Goal: Information Seeking & Learning: Learn about a topic

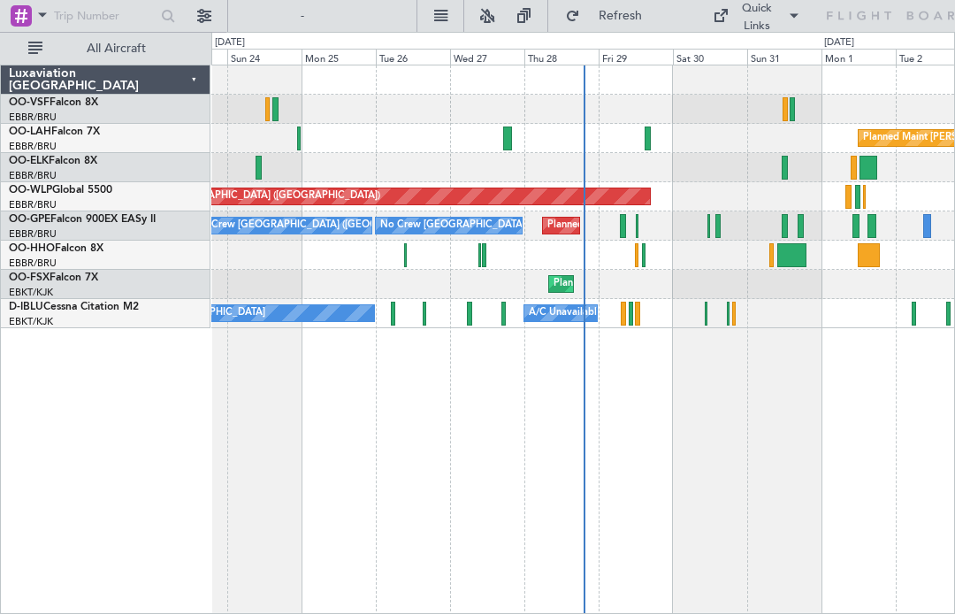
click at [713, 231] on div "No Crew [GEOGRAPHIC_DATA] ([GEOGRAPHIC_DATA] National) Planned Maint [GEOGRAPHI…" at bounding box center [582, 225] width 743 height 29
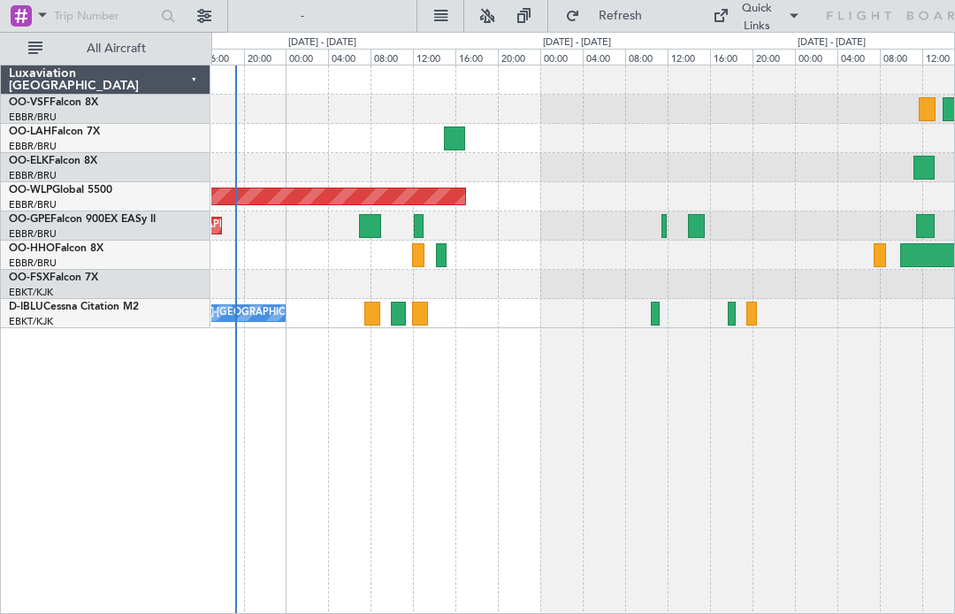
click at [698, 228] on div at bounding box center [696, 226] width 17 height 24
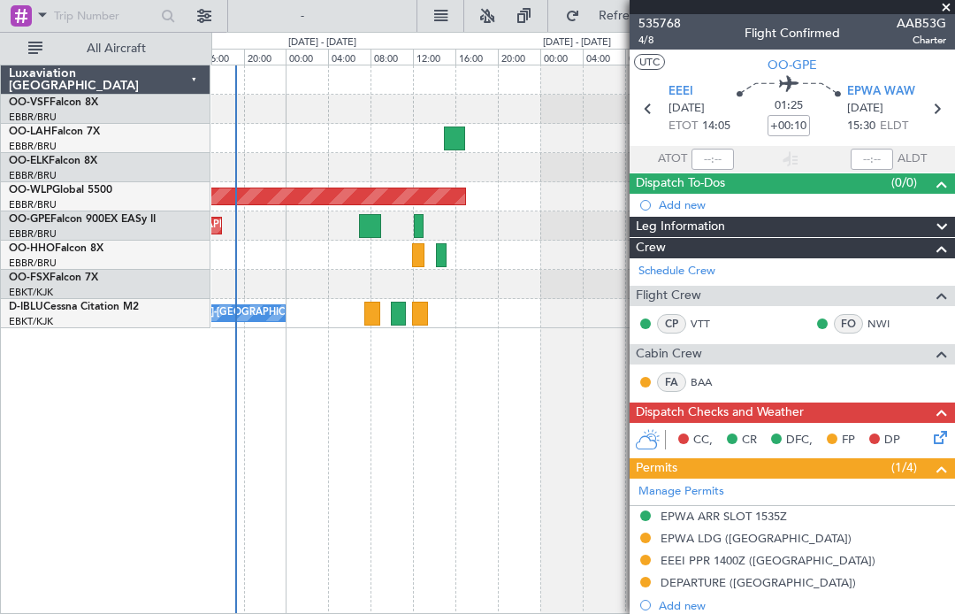
click at [661, 60] on button "UTC" at bounding box center [649, 62] width 31 height 16
click at [922, 14] on span "AAB53G" at bounding box center [921, 23] width 50 height 19
click at [933, 13] on div at bounding box center [791, 7] width 325 height 14
click at [939, 4] on span at bounding box center [946, 8] width 18 height 16
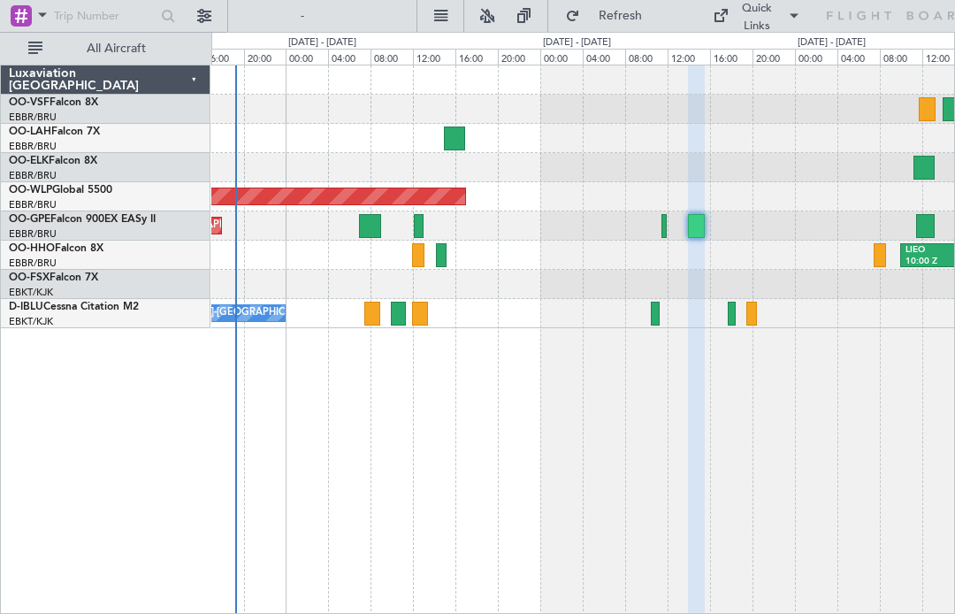
type input "0"
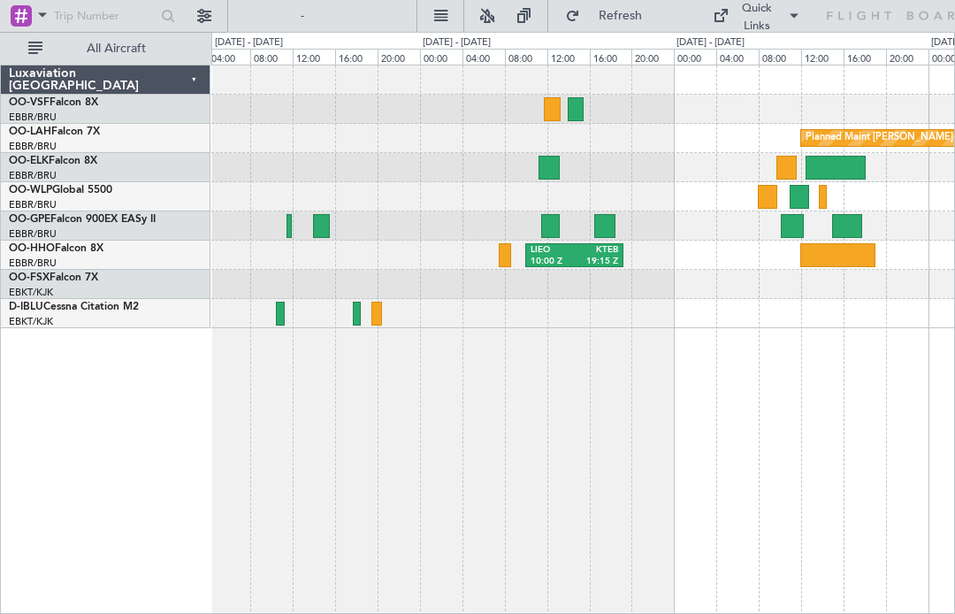
click at [551, 226] on div at bounding box center [550, 226] width 19 height 24
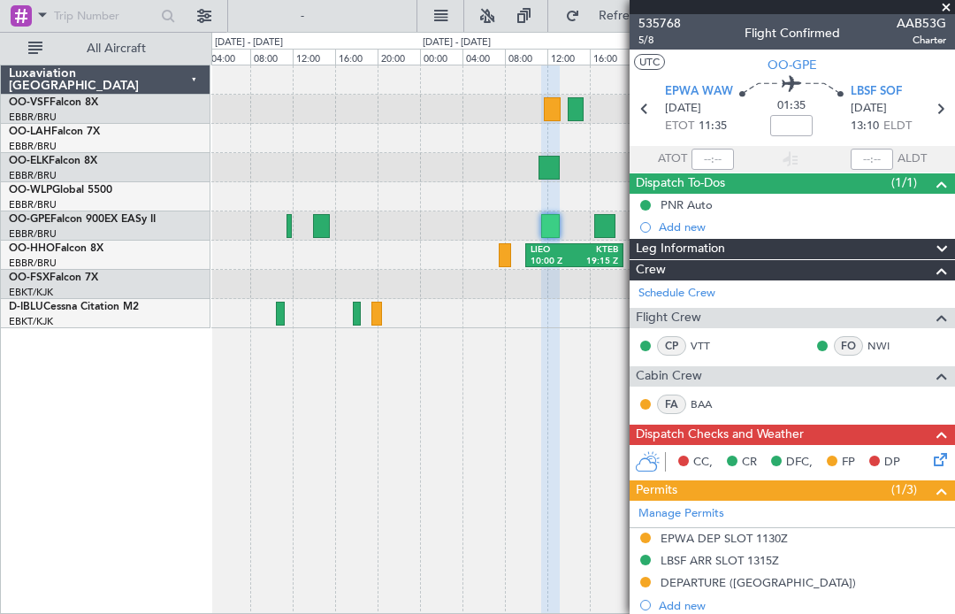
click at [950, 9] on span at bounding box center [946, 8] width 18 height 16
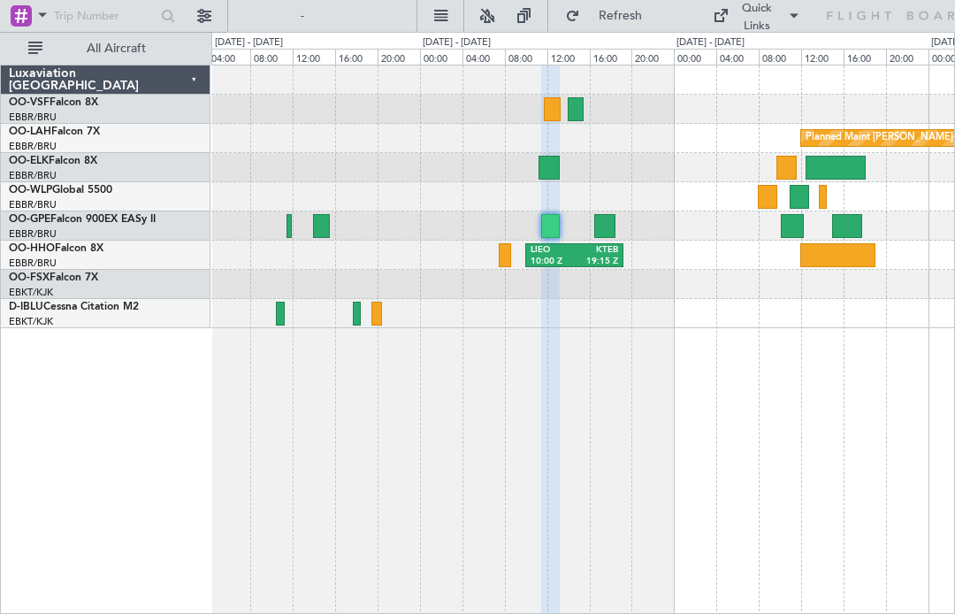
type input "0"
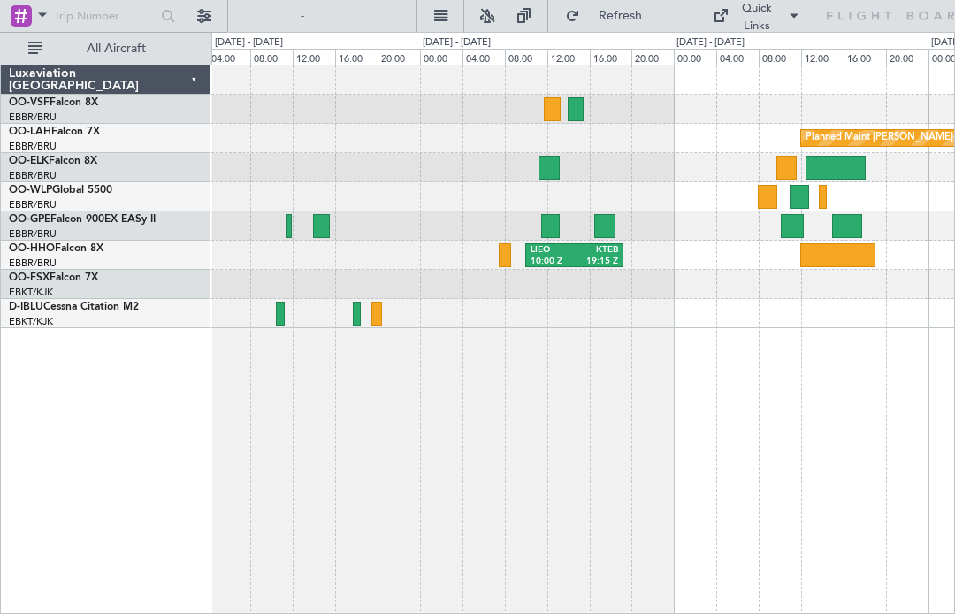
click at [602, 233] on div at bounding box center [604, 226] width 21 height 24
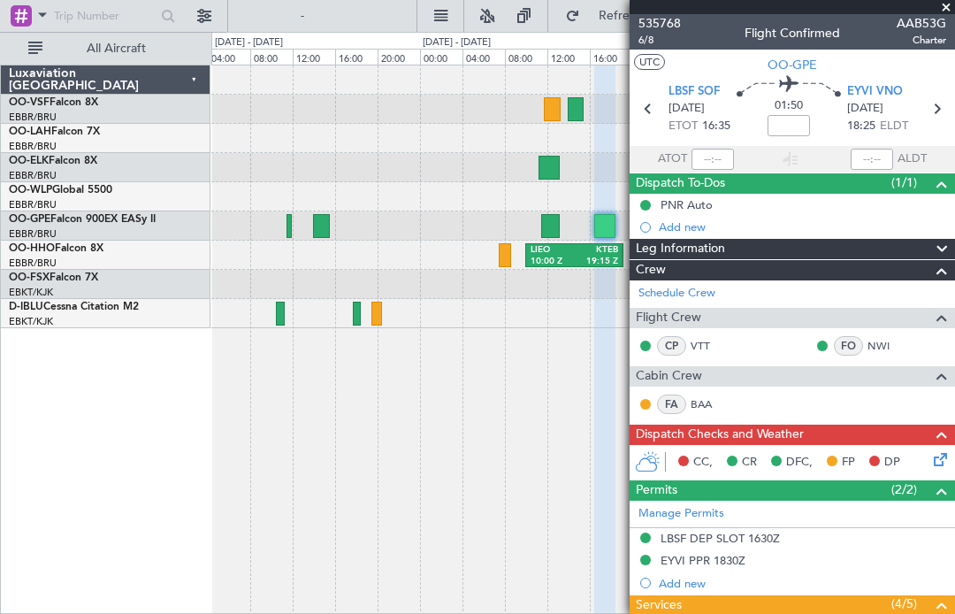
click at [932, 7] on div at bounding box center [791, 7] width 325 height 14
click at [945, 8] on span at bounding box center [946, 8] width 18 height 16
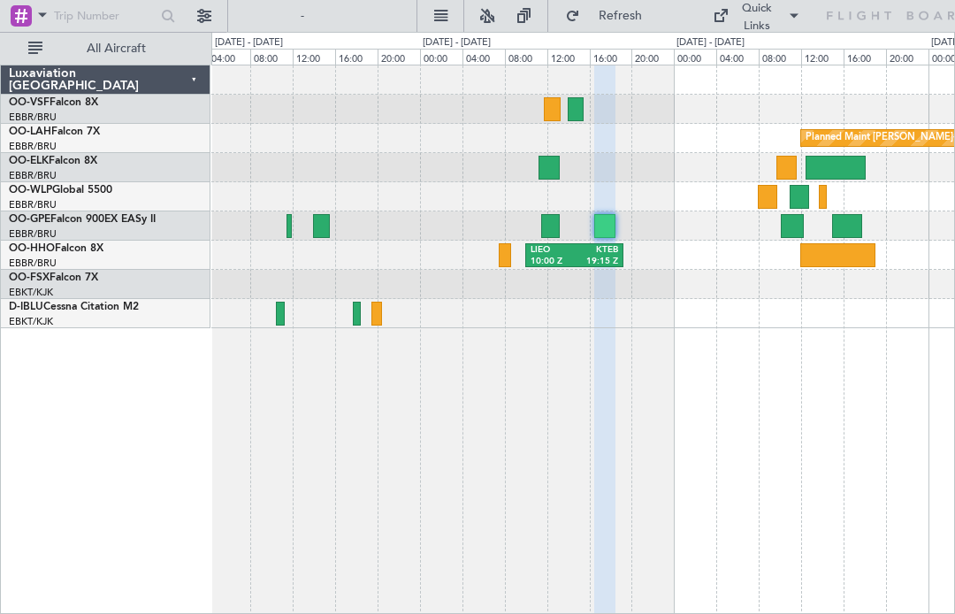
type input "0"
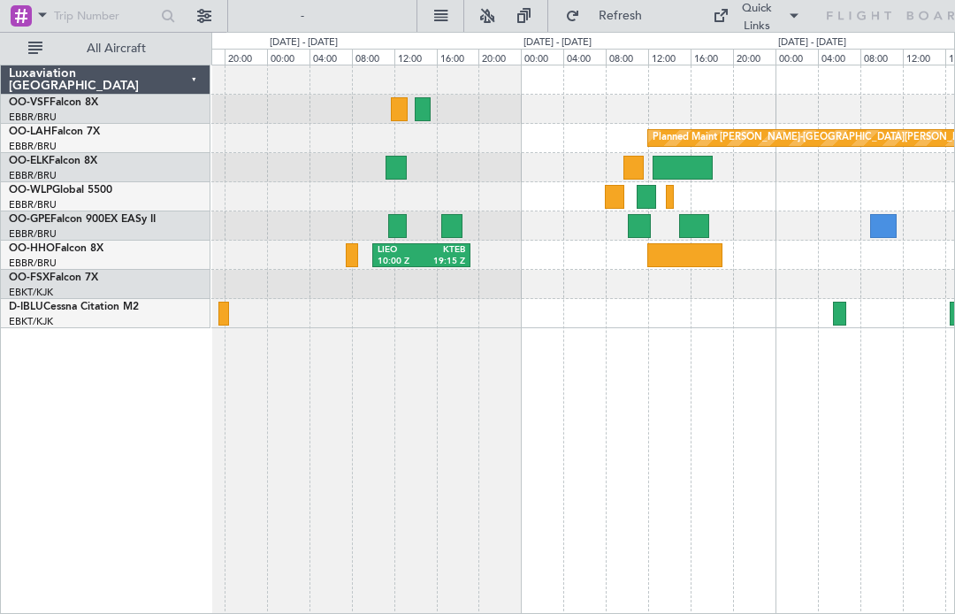
click at [642, 223] on div at bounding box center [639, 226] width 22 height 24
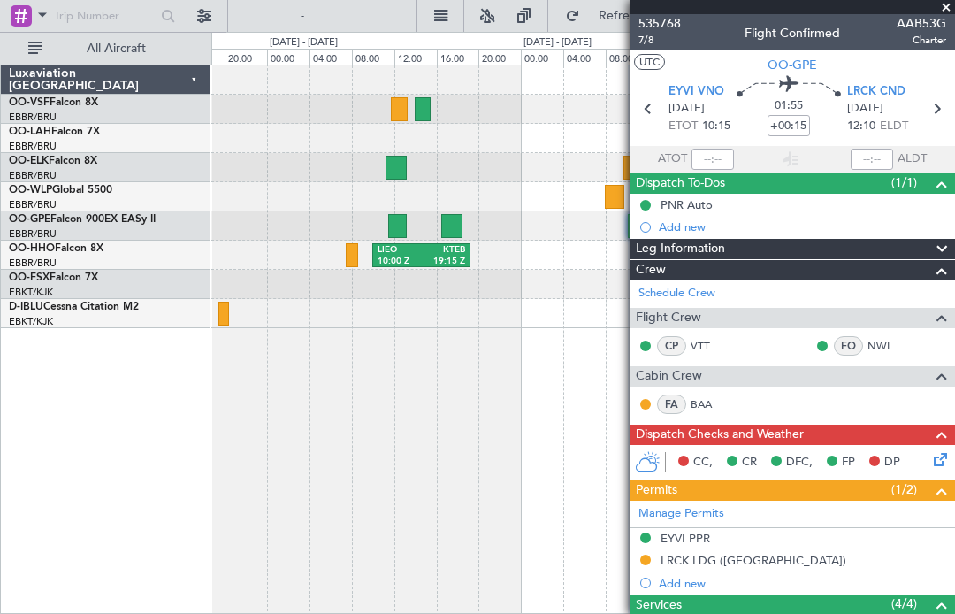
click at [939, 17] on span "AAB53G" at bounding box center [921, 23] width 50 height 19
click at [944, 11] on span at bounding box center [946, 8] width 18 height 16
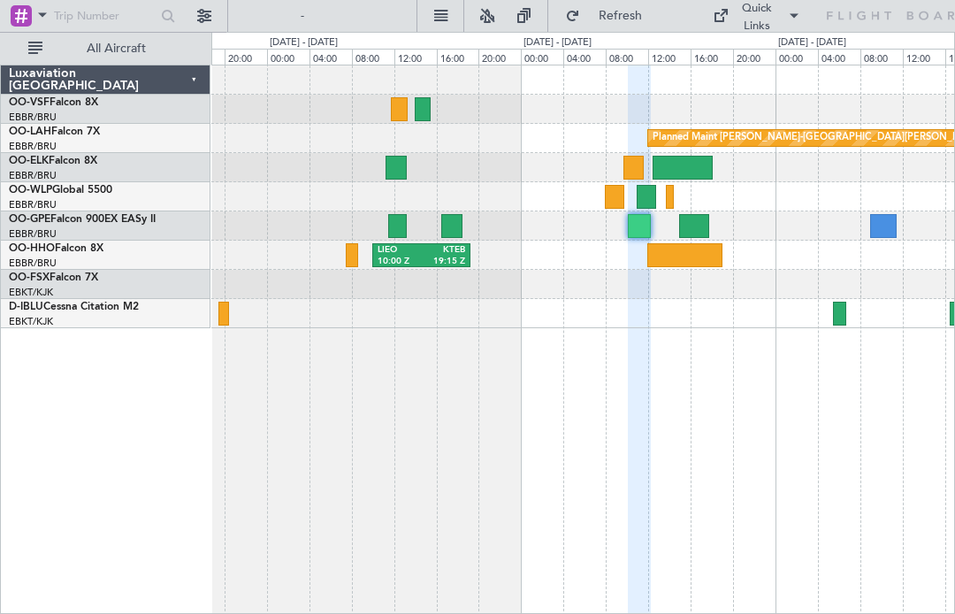
type input "0"
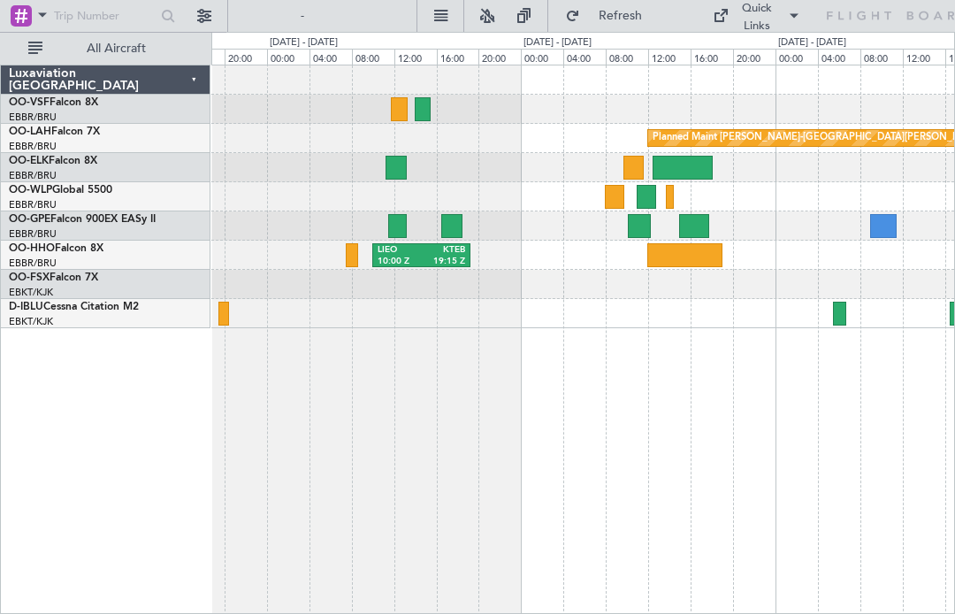
click at [696, 220] on div at bounding box center [693, 226] width 29 height 24
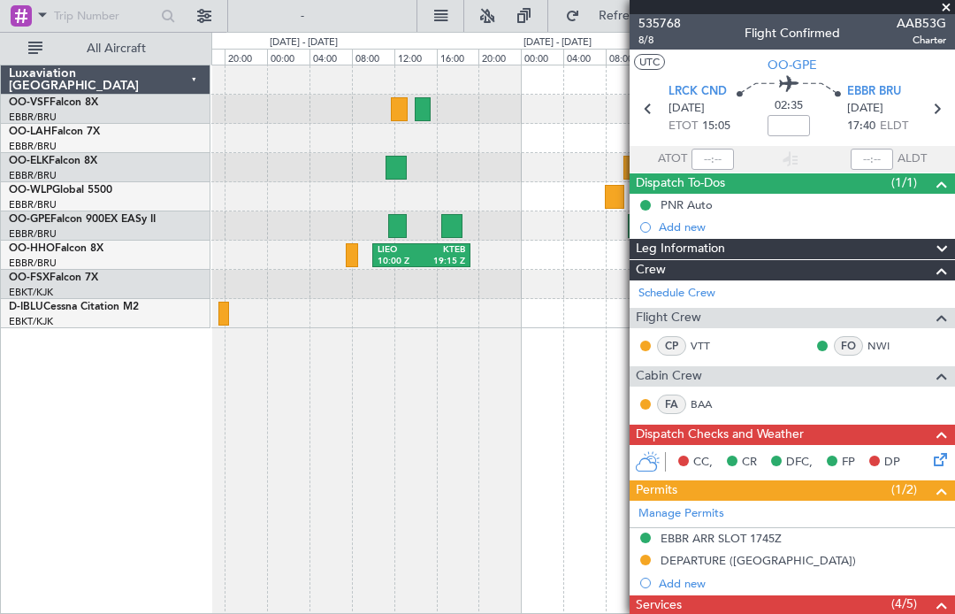
click at [207, 538] on div "Luxaviation [GEOGRAPHIC_DATA] OO-VSF Falcon 8X EBBR/BRU [GEOGRAPHIC_DATA] ([GEO…" at bounding box center [106, 339] width 210 height 549
click at [950, 1] on span at bounding box center [946, 8] width 18 height 16
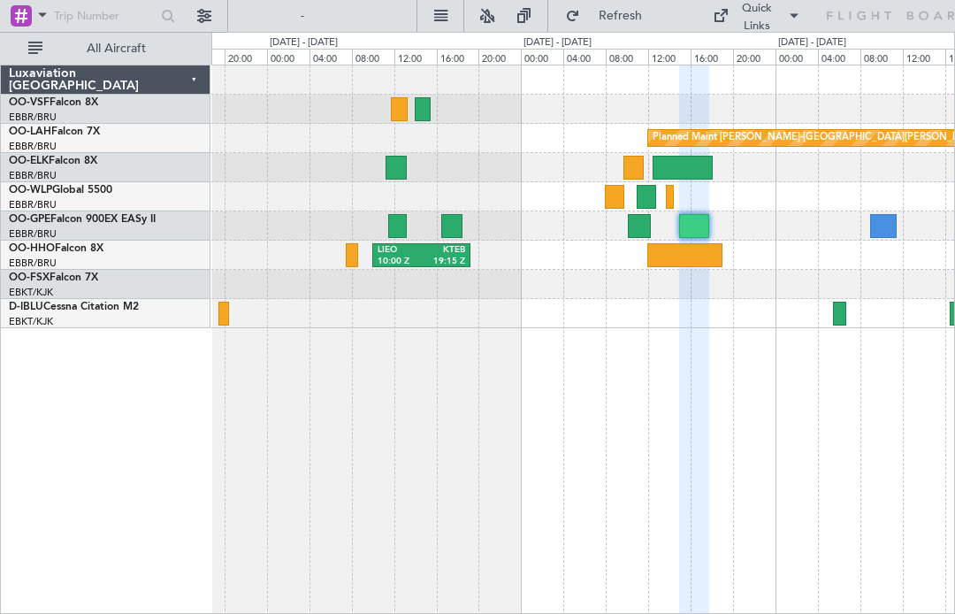
type input "0"
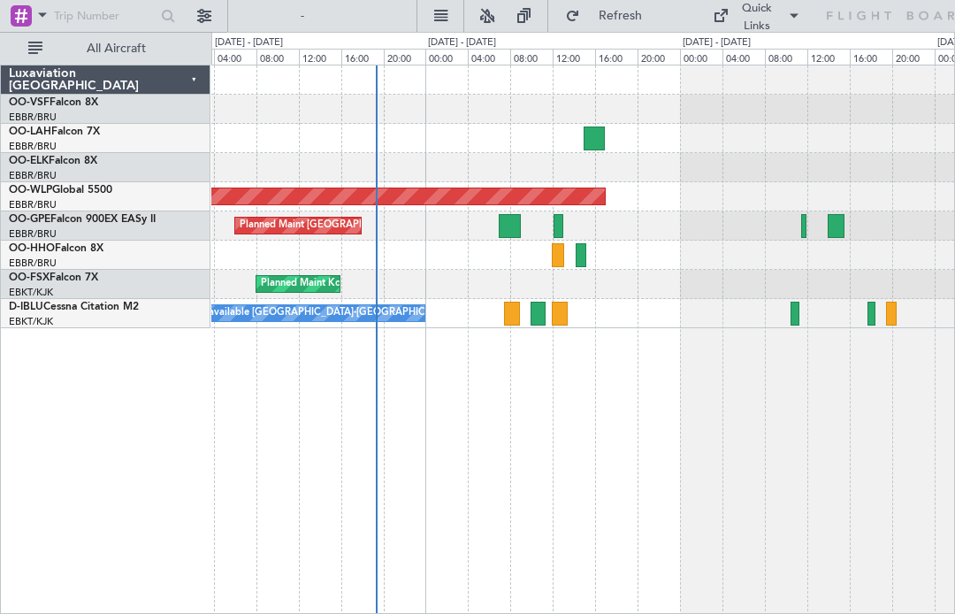
click at [839, 226] on div at bounding box center [836, 226] width 17 height 24
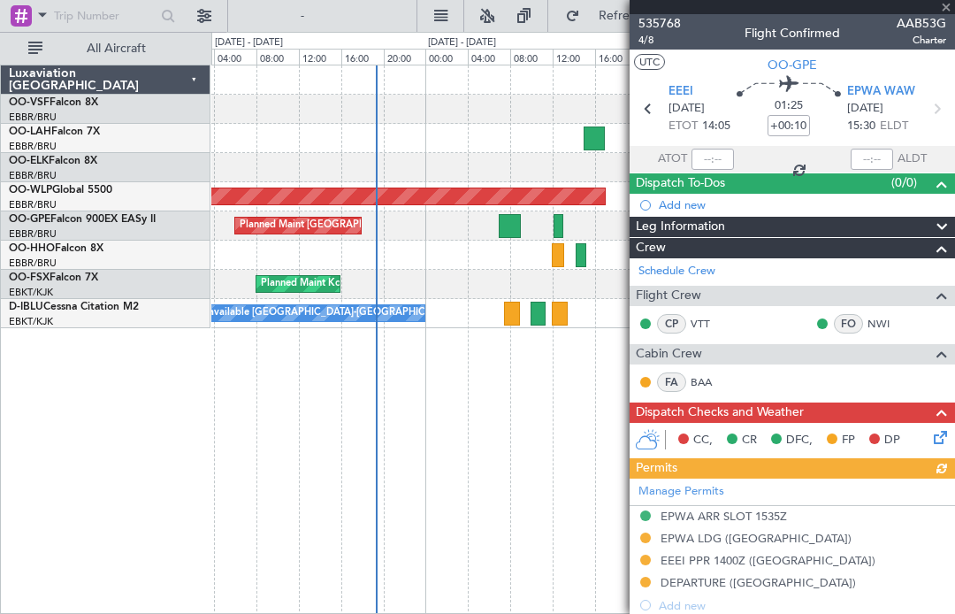
click at [559, 225] on div at bounding box center [557, 226] width 9 height 24
click at [558, 238] on div "Planned Maint [GEOGRAPHIC_DATA] ([GEOGRAPHIC_DATA] National) No Crew [GEOGRAPHI…" at bounding box center [582, 225] width 743 height 29
click at [558, 230] on div at bounding box center [557, 226] width 9 height 24
click at [560, 239] on div "Planned Maint [GEOGRAPHIC_DATA] ([GEOGRAPHIC_DATA] National) No Crew [GEOGRAPHI…" at bounding box center [582, 225] width 743 height 29
click at [555, 235] on div at bounding box center [557, 226] width 9 height 24
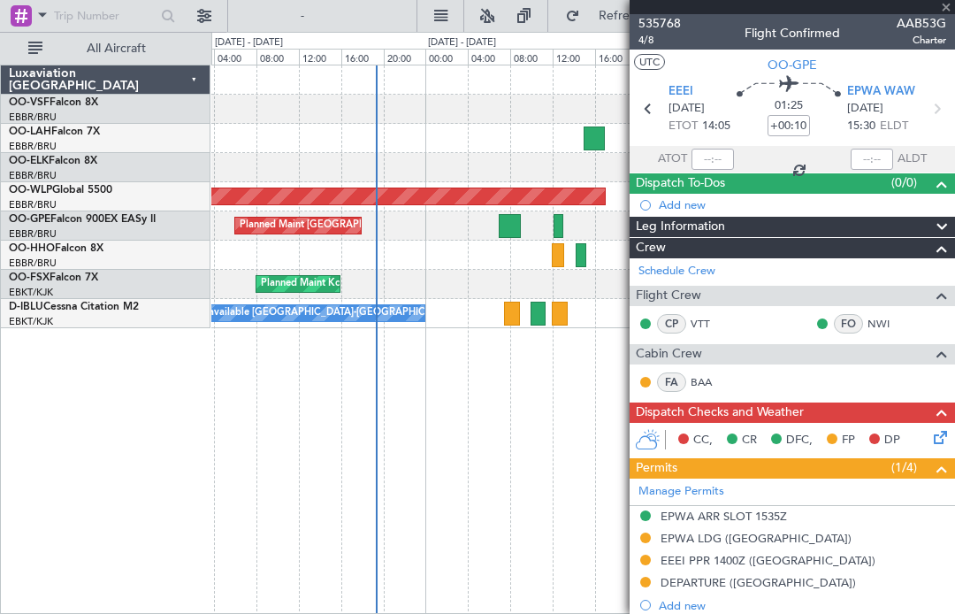
click at [549, 233] on div "Planned Maint [GEOGRAPHIC_DATA] ([GEOGRAPHIC_DATA] National) No Crew [GEOGRAPHI…" at bounding box center [582, 225] width 743 height 29
click at [553, 231] on div "Planned Maint [GEOGRAPHIC_DATA] ([GEOGRAPHIC_DATA] National) No Crew [GEOGRAPHI…" at bounding box center [582, 225] width 743 height 29
click at [551, 236] on div "Planned Maint [GEOGRAPHIC_DATA] ([GEOGRAPHIC_DATA] National) No Crew [GEOGRAPHI…" at bounding box center [582, 225] width 743 height 29
type input "-00:05"
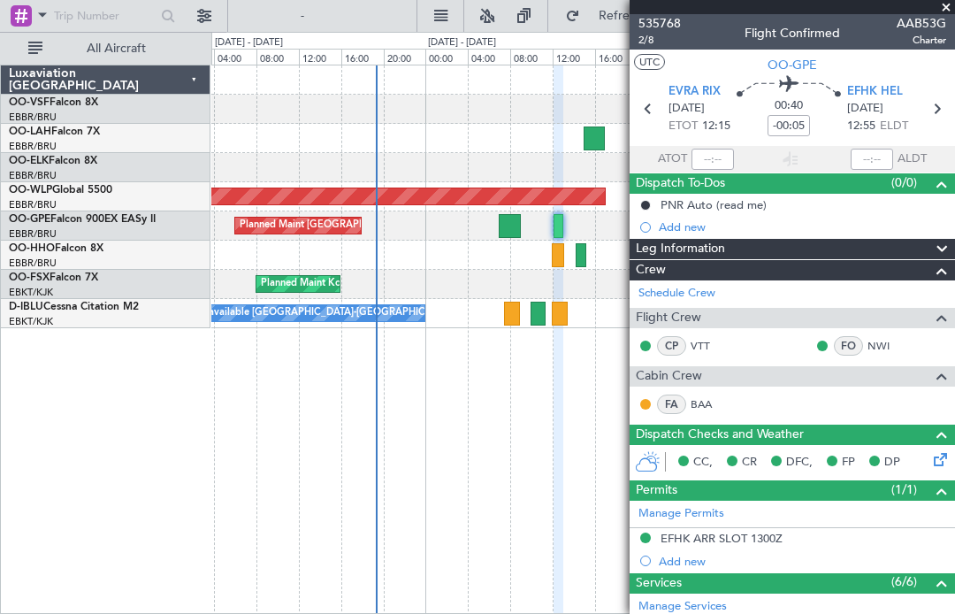
click at [883, 94] on span "EFHK HEL" at bounding box center [875, 92] width 56 height 18
click at [942, 10] on span at bounding box center [946, 8] width 18 height 16
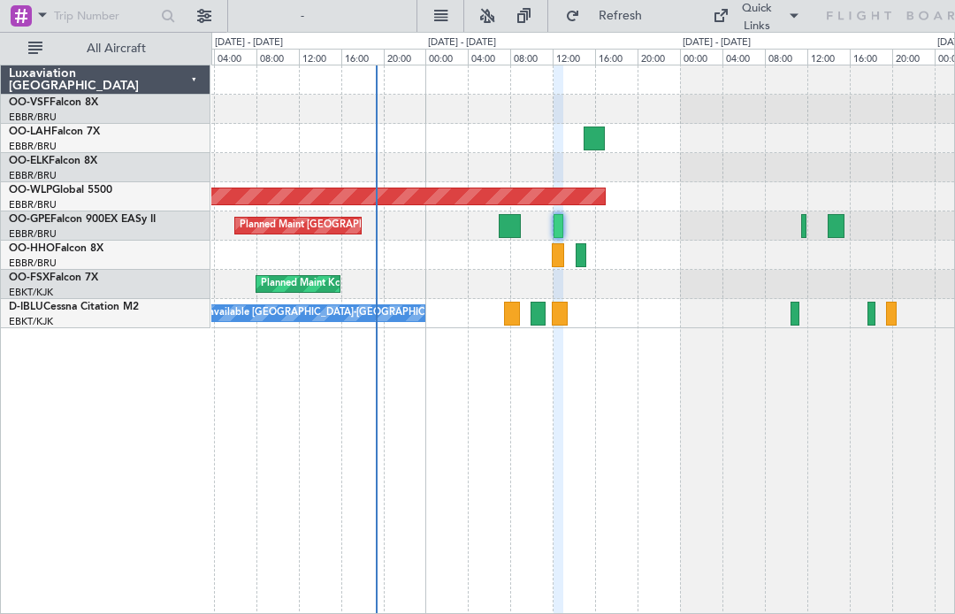
type input "0"
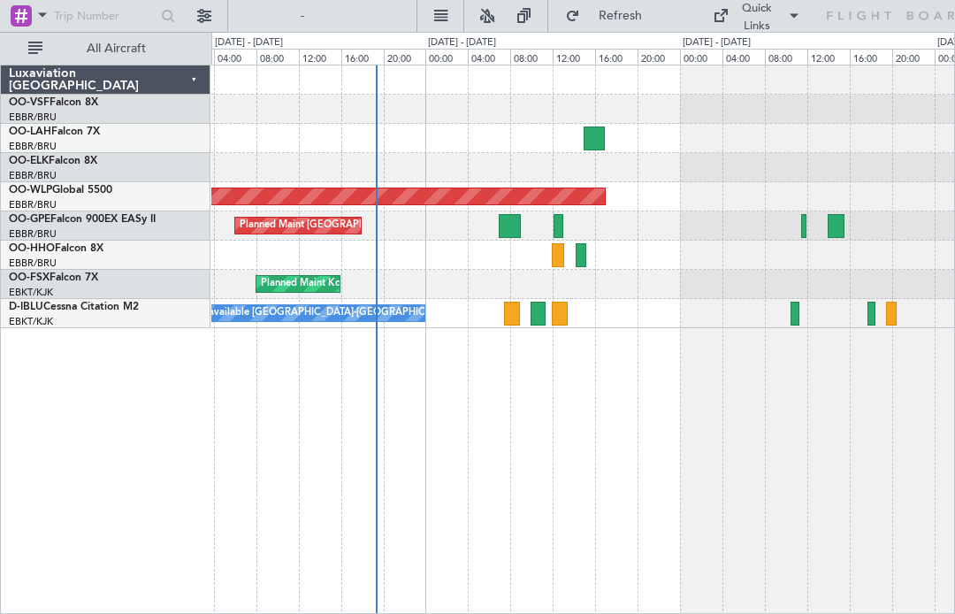
click at [840, 233] on div at bounding box center [836, 226] width 17 height 24
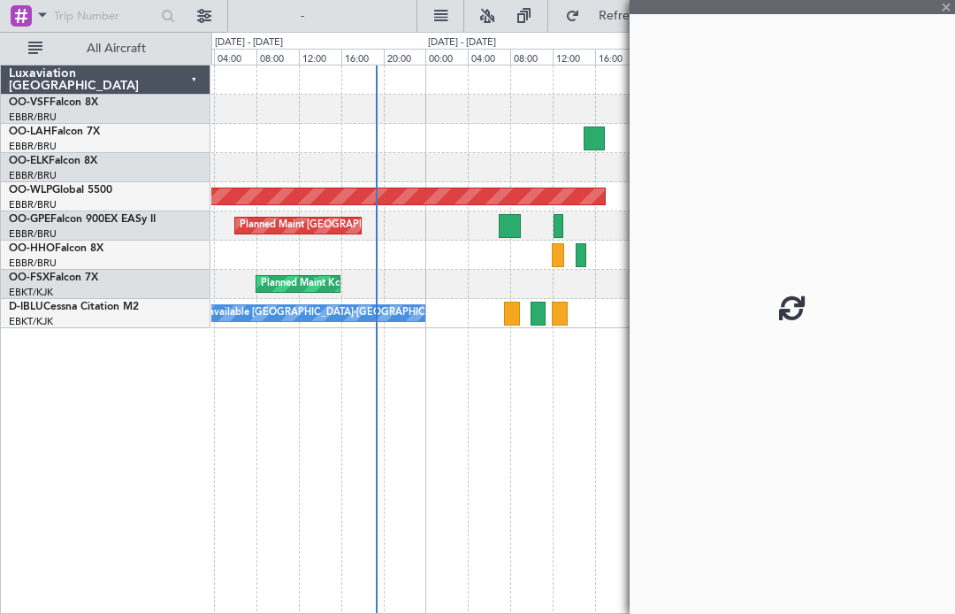
click at [950, 7] on div at bounding box center [791, 307] width 325 height 614
click at [944, 5] on div at bounding box center [791, 307] width 325 height 614
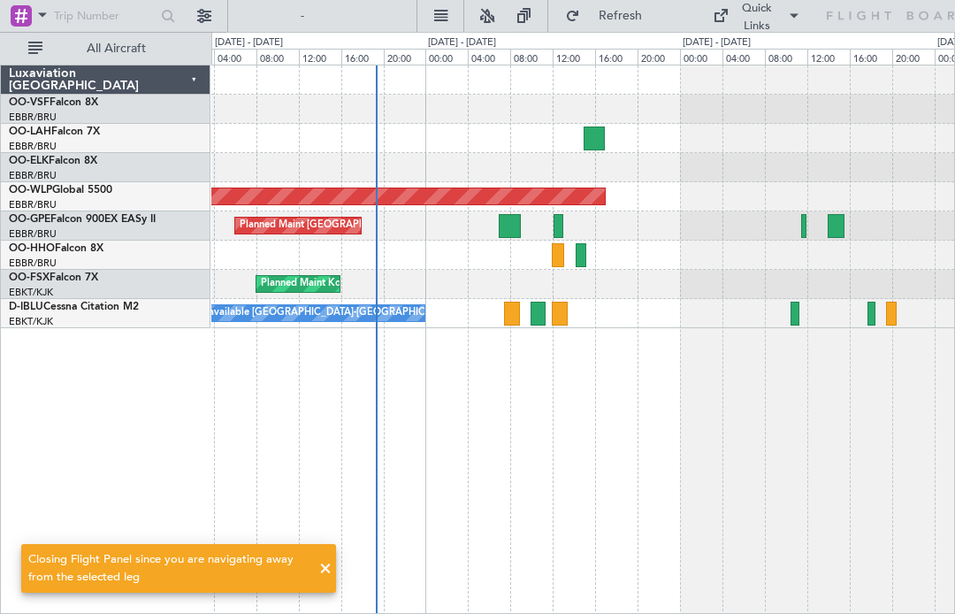
click at [950, 6] on div "Quick Links" at bounding box center [827, 16] width 311 height 32
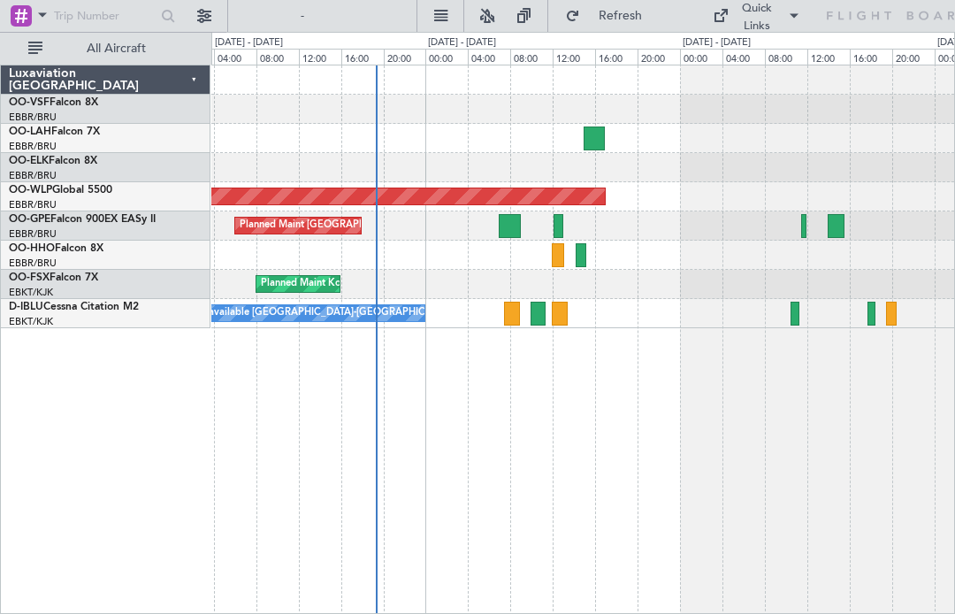
click at [555, 240] on div "Planned Maint [GEOGRAPHIC_DATA] ([GEOGRAPHIC_DATA] National) No Crew [GEOGRAPHI…" at bounding box center [582, 225] width 743 height 29
click at [549, 231] on div "Planned Maint [GEOGRAPHIC_DATA] ([GEOGRAPHIC_DATA] National) No Crew [GEOGRAPHI…" at bounding box center [582, 225] width 743 height 29
click at [553, 231] on div "Planned Maint [GEOGRAPHIC_DATA] ([GEOGRAPHIC_DATA] National) No Crew [GEOGRAPHI…" at bounding box center [582, 225] width 743 height 29
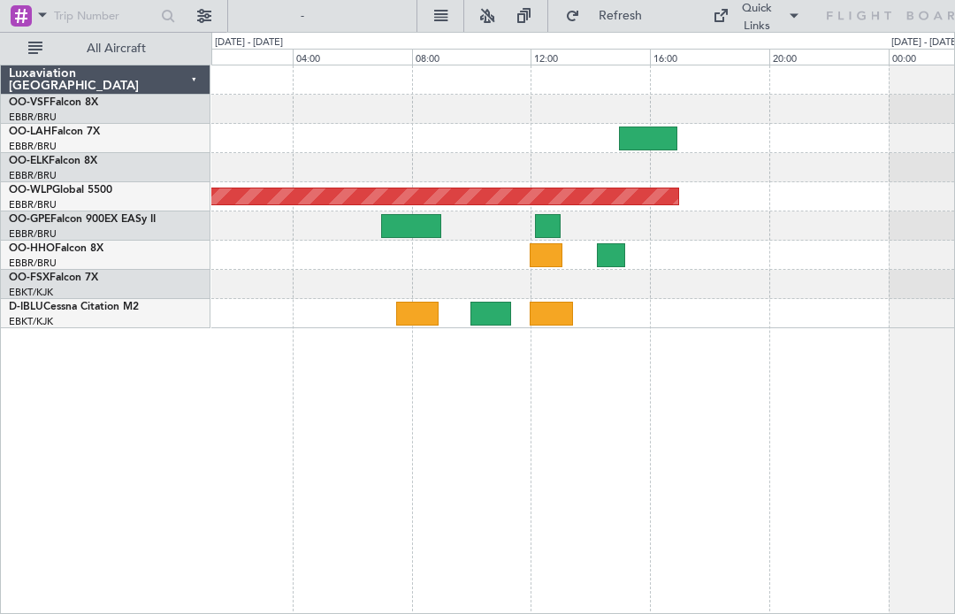
click at [546, 236] on div at bounding box center [548, 226] width 26 height 24
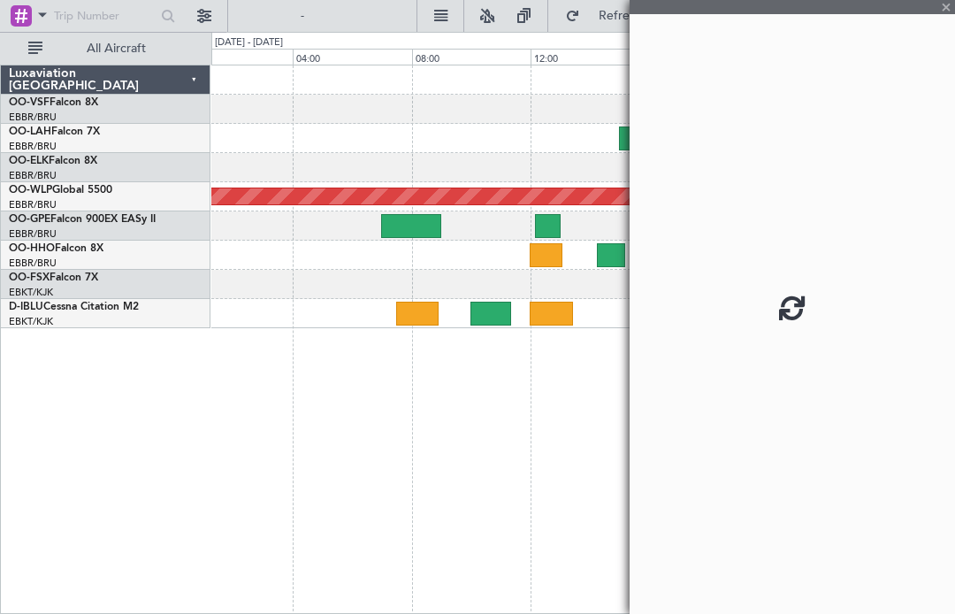
click at [952, 280] on div at bounding box center [791, 307] width 325 height 614
click at [945, 11] on div at bounding box center [791, 307] width 325 height 614
click at [950, 7] on div at bounding box center [791, 307] width 325 height 614
click at [946, 4] on div at bounding box center [791, 307] width 325 height 614
click at [950, 9] on div at bounding box center [791, 307] width 325 height 614
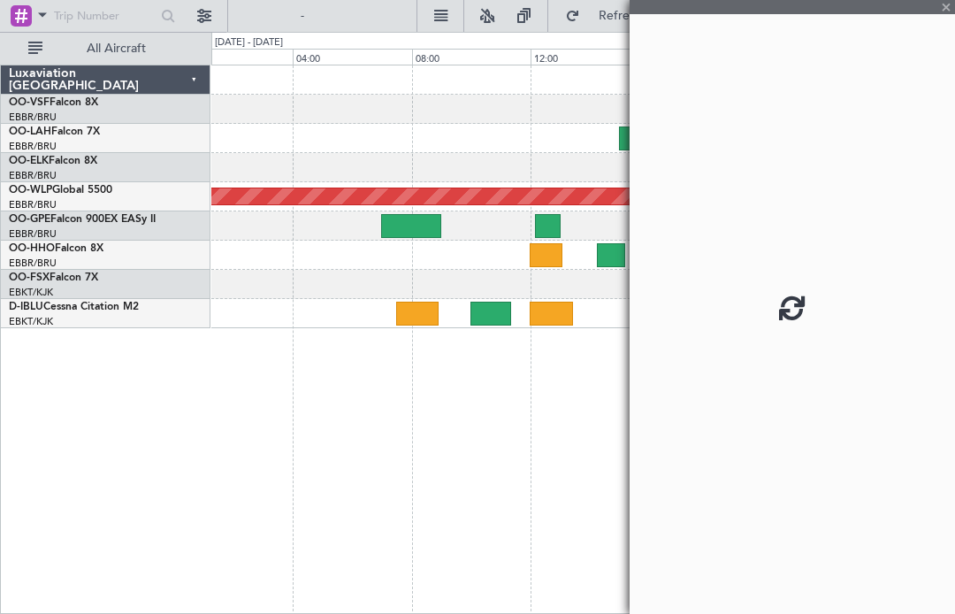
click at [951, 5] on div at bounding box center [791, 307] width 325 height 614
click at [954, 6] on html "[DATE] - [DATE] Refresh Quick Links All Aircraft Planned Maint [GEOGRAPHIC_DATA…" at bounding box center [477, 307] width 955 height 614
click at [913, 27] on div at bounding box center [791, 307] width 325 height 614
click at [377, 397] on div "Planned Maint [GEOGRAPHIC_DATA] ([GEOGRAPHIC_DATA]) A/C Unavailable [GEOGRAPHIC…" at bounding box center [583, 339] width 744 height 549
click at [398, 307] on div at bounding box center [415, 313] width 42 height 24
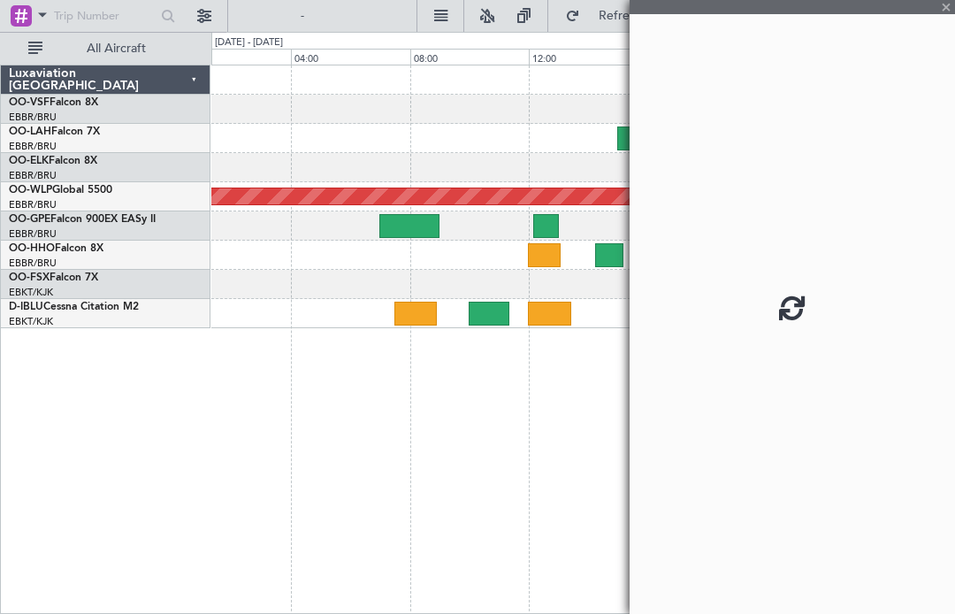
click at [425, 319] on div at bounding box center [415, 313] width 42 height 24
click at [954, 11] on div at bounding box center [791, 307] width 325 height 614
click at [950, 14] on div at bounding box center [791, 307] width 325 height 614
click at [950, 11] on div at bounding box center [791, 307] width 325 height 614
click at [950, 4] on div at bounding box center [791, 307] width 325 height 614
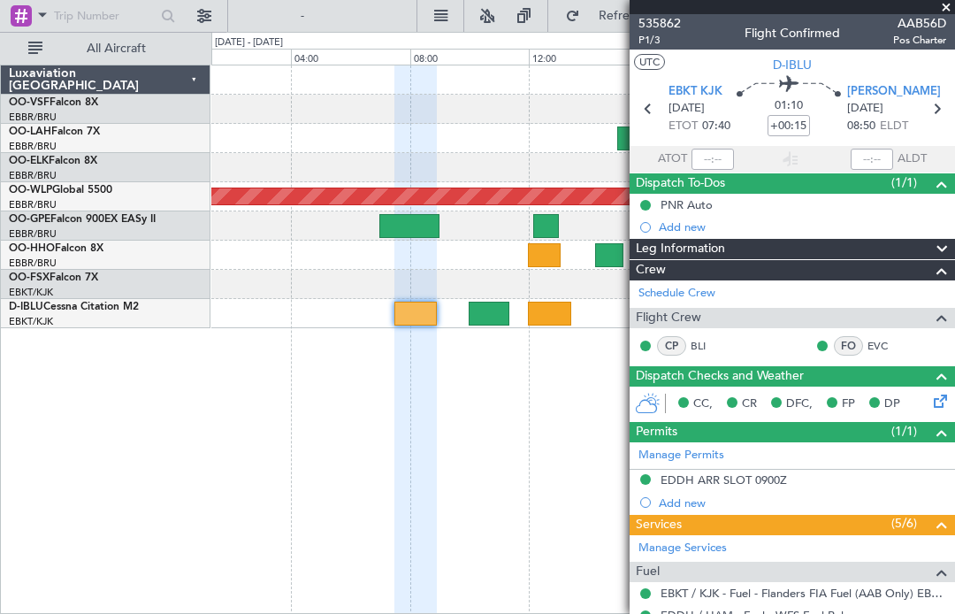
click at [890, 91] on span "[PERSON_NAME]" at bounding box center [894, 92] width 94 height 18
click at [947, 10] on span at bounding box center [946, 8] width 18 height 16
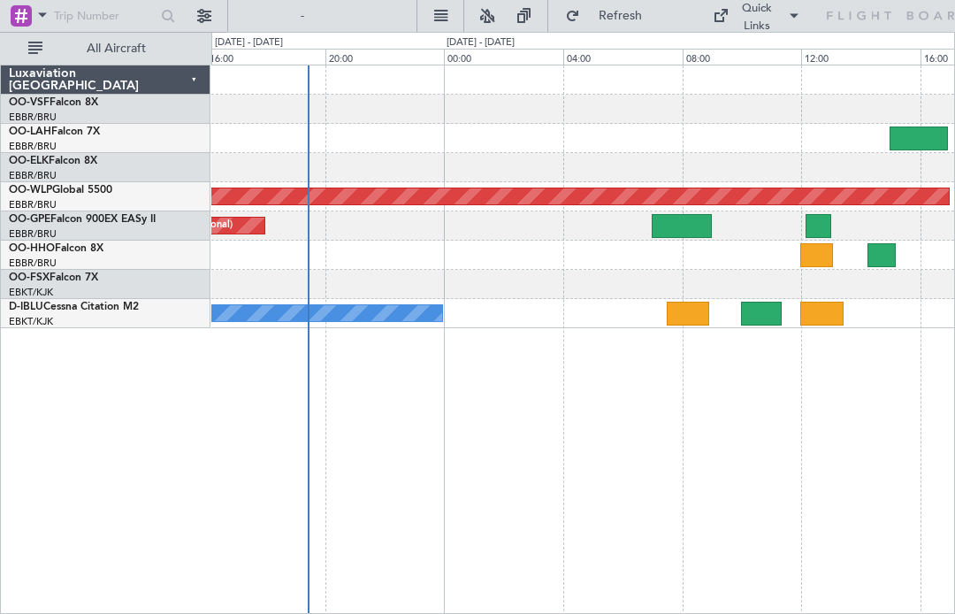
click at [836, 233] on div "Planned Maint [GEOGRAPHIC_DATA] ([GEOGRAPHIC_DATA] National)" at bounding box center [582, 225] width 743 height 29
click at [828, 234] on div at bounding box center [818, 226] width 26 height 24
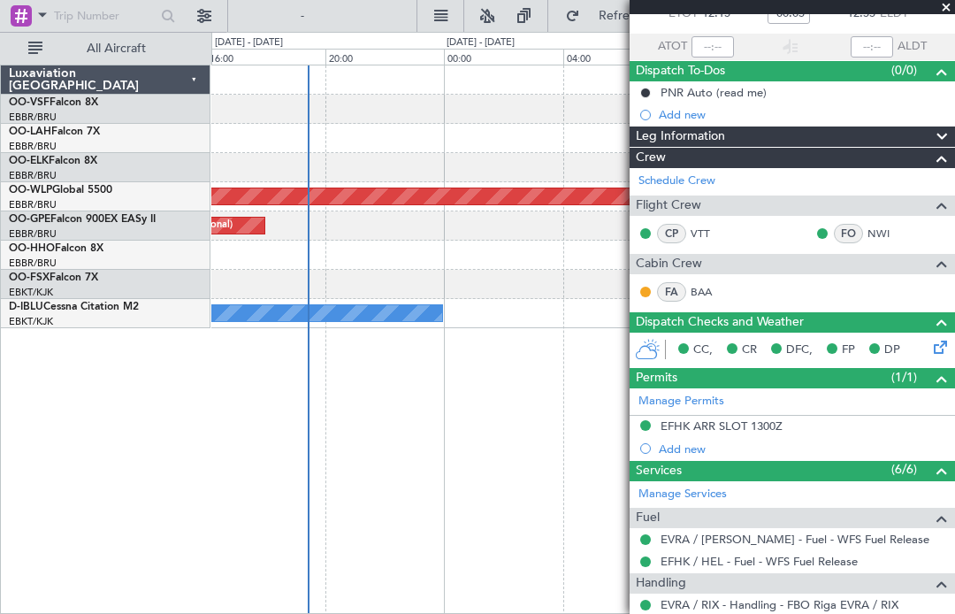
scroll to position [139, 0]
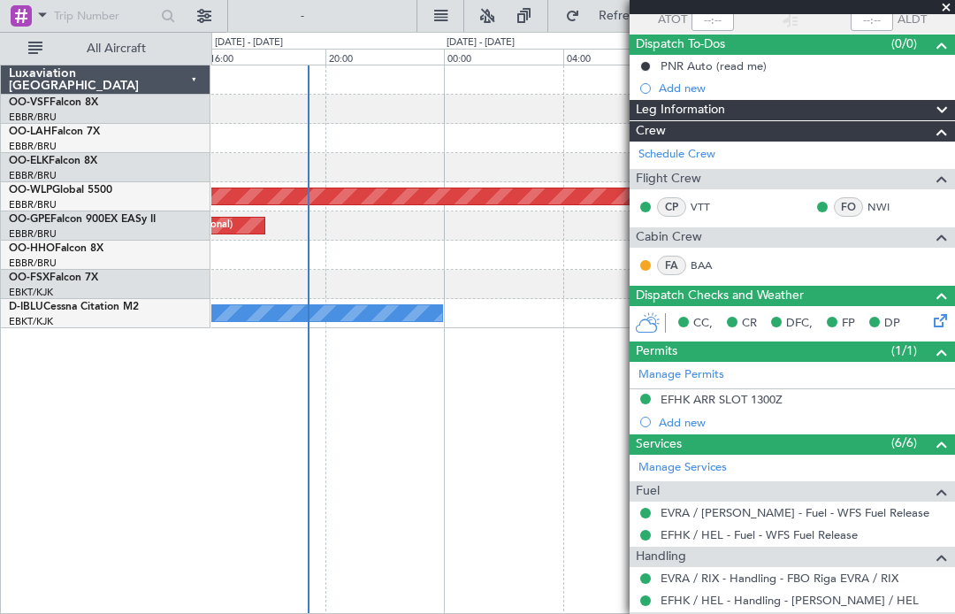
click at [942, 208] on div "CP VTT FO NWI" at bounding box center [792, 208] width 318 height 30
click at [950, 10] on span at bounding box center [946, 8] width 18 height 16
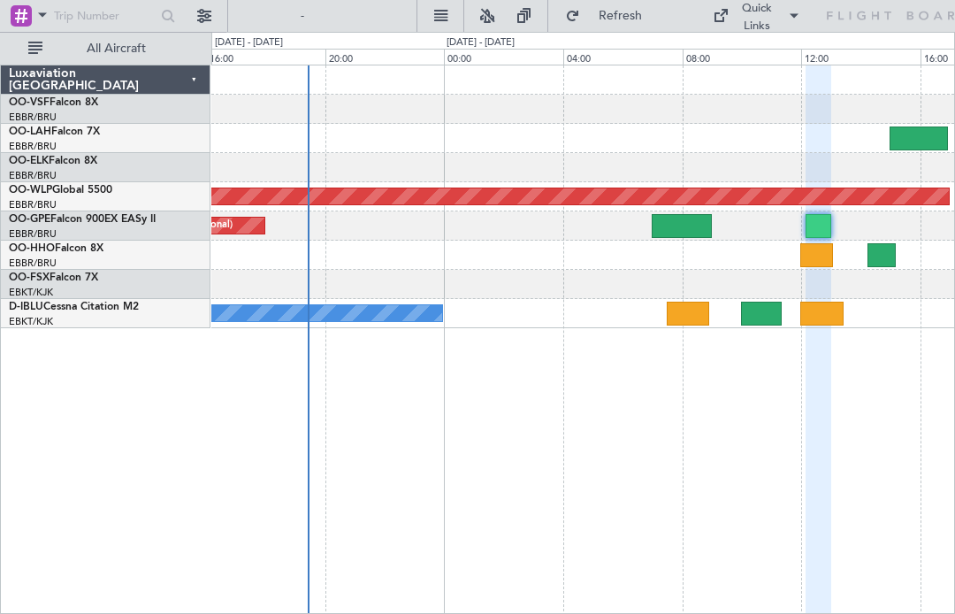
type input "0"
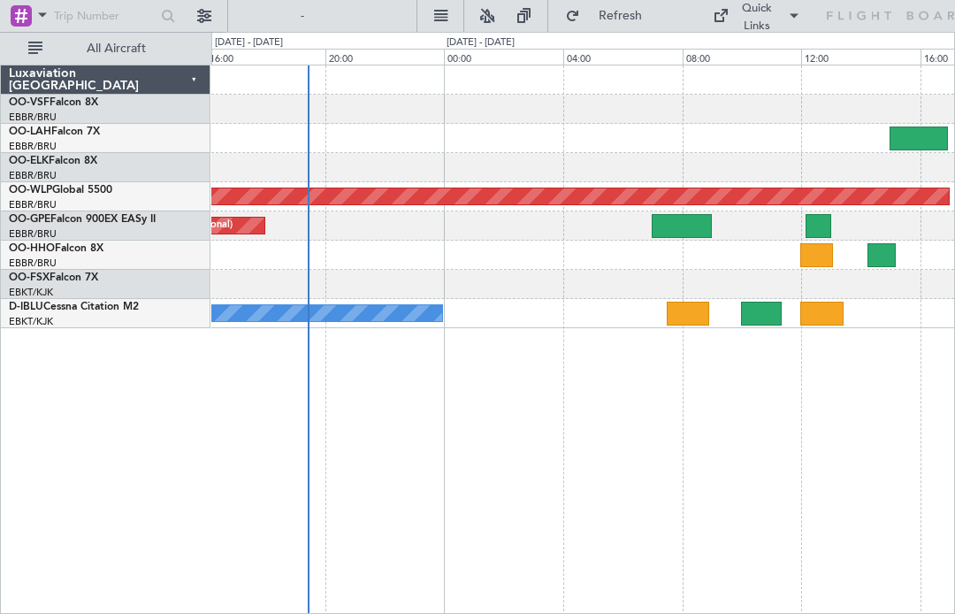
scroll to position [0, 0]
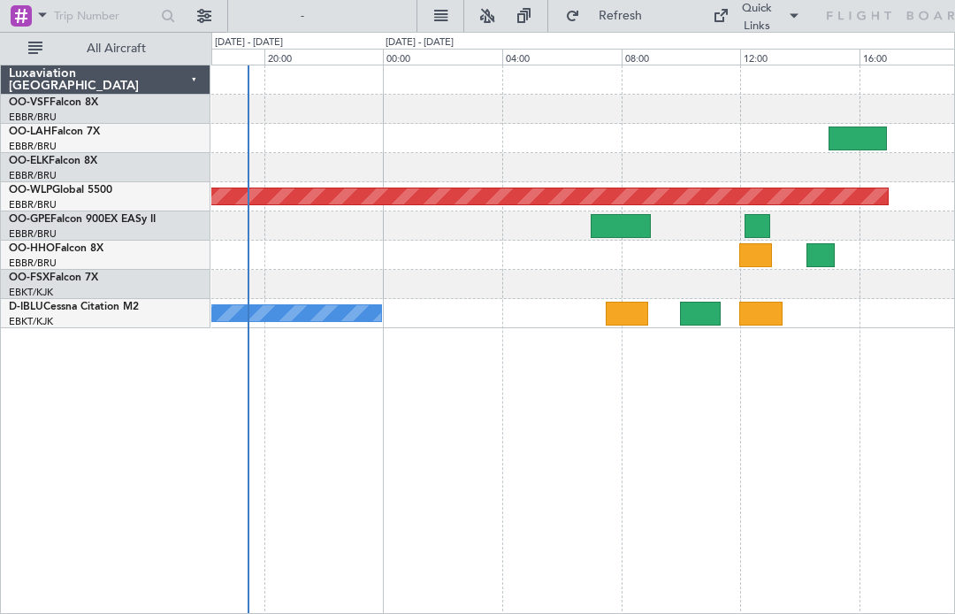
click at [759, 225] on div at bounding box center [757, 226] width 26 height 24
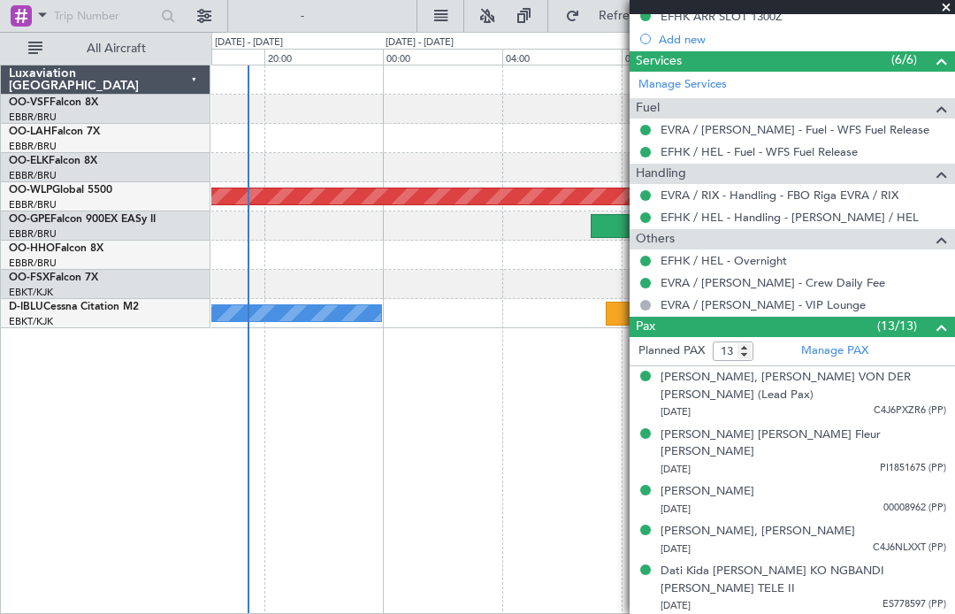
scroll to position [518, 0]
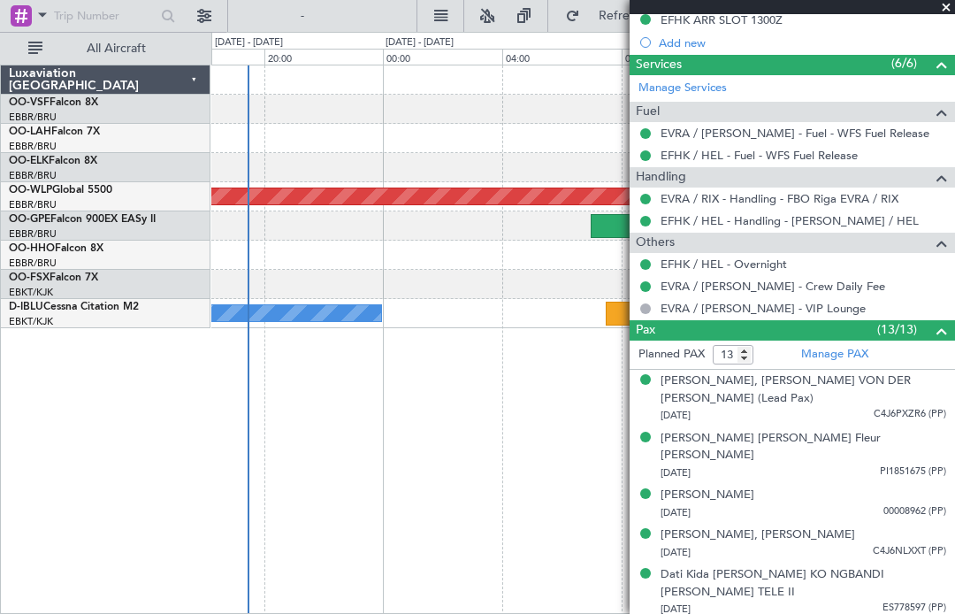
click at [862, 218] on link "EFHK / HEL - Handling - [PERSON_NAME] / HEL" at bounding box center [789, 220] width 258 height 15
click at [948, 11] on span at bounding box center [946, 8] width 18 height 16
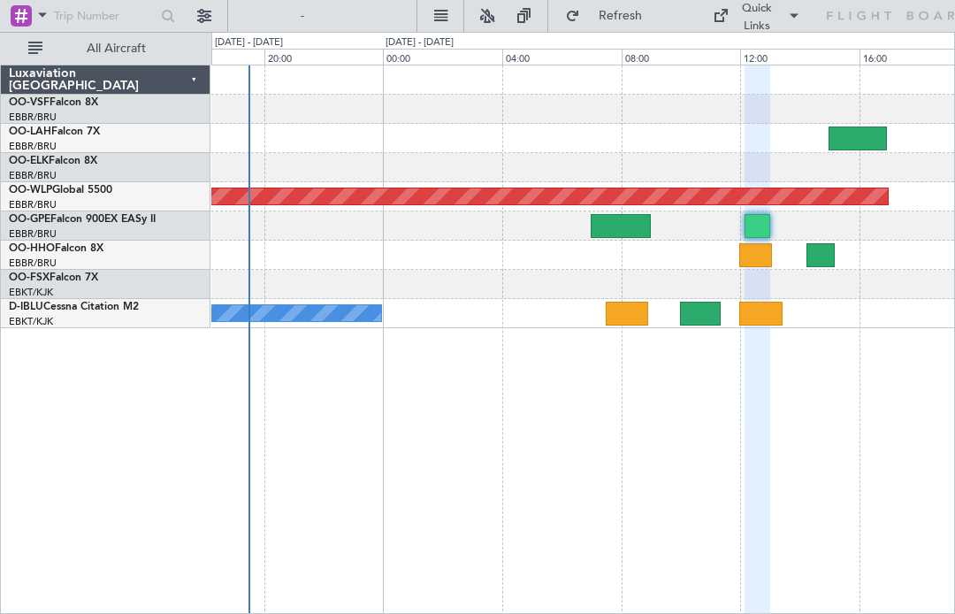
type input "0"
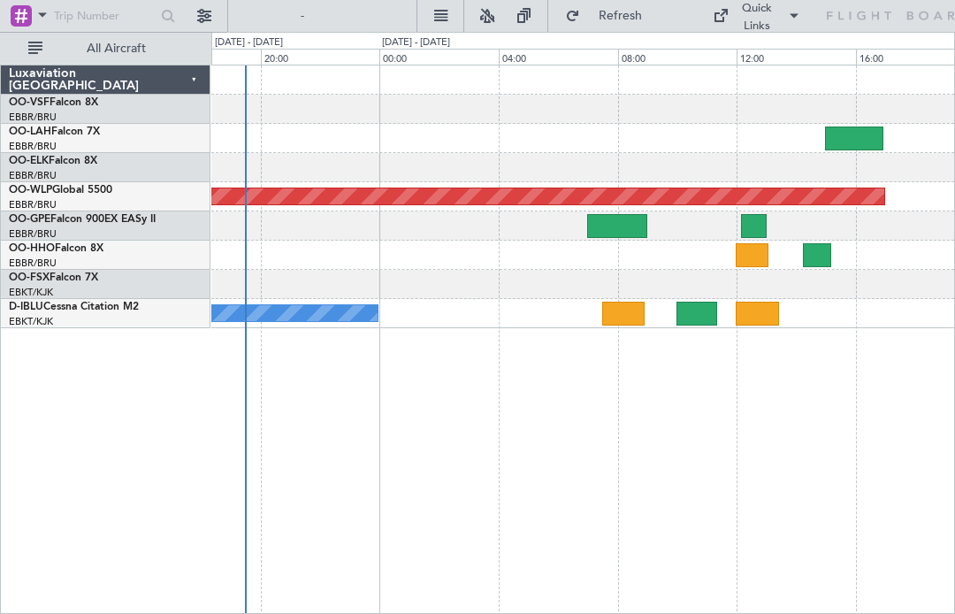
click at [881, 44] on div "0 0 16:00 20:00 00:00 04:00 [DATE] - [DATE] 08:00 12:00 16:00 [DATE] - [DATE]" at bounding box center [583, 49] width 742 height 32
click at [760, 233] on div at bounding box center [754, 226] width 26 height 24
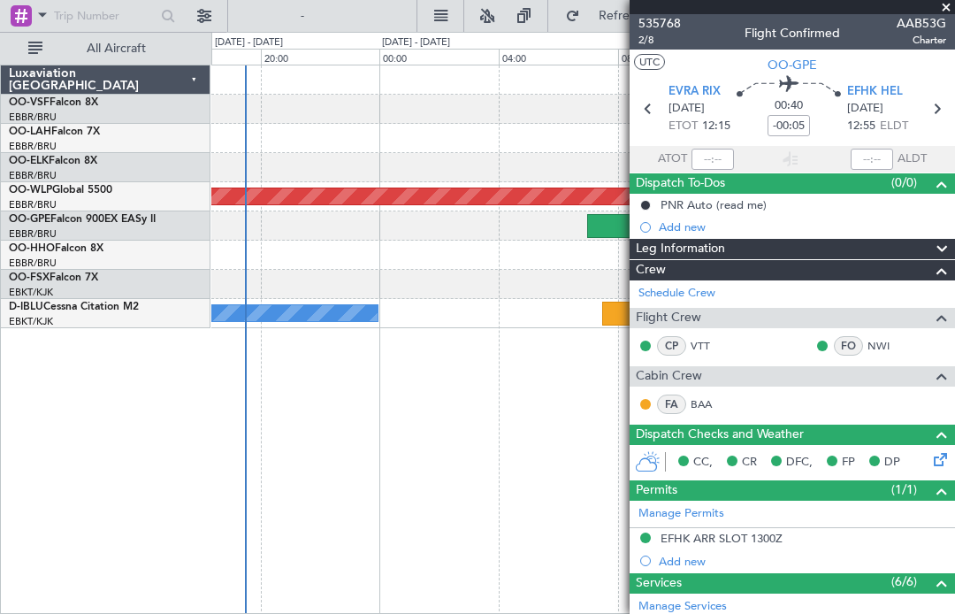
click at [948, 9] on span at bounding box center [946, 8] width 18 height 16
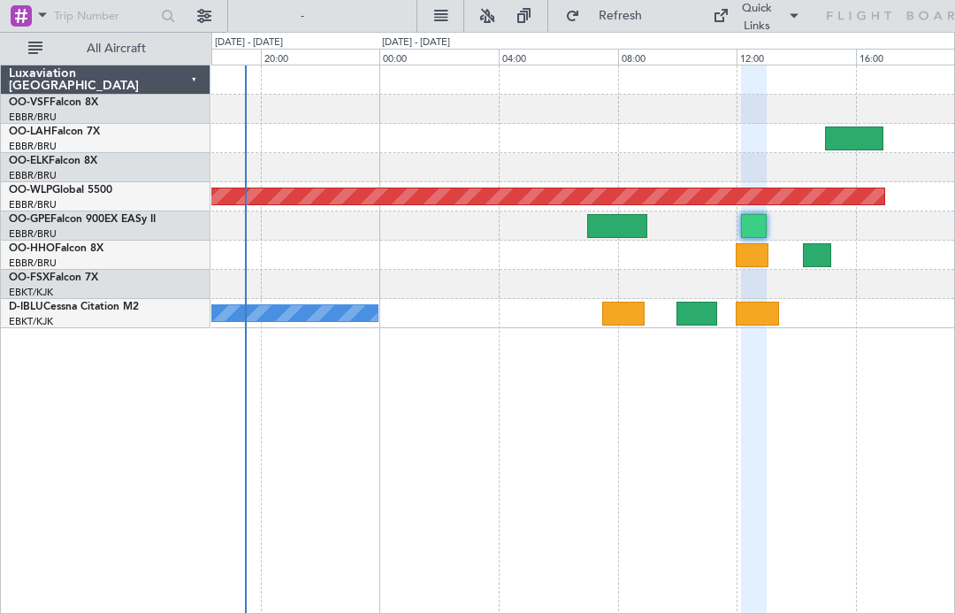
type input "0"
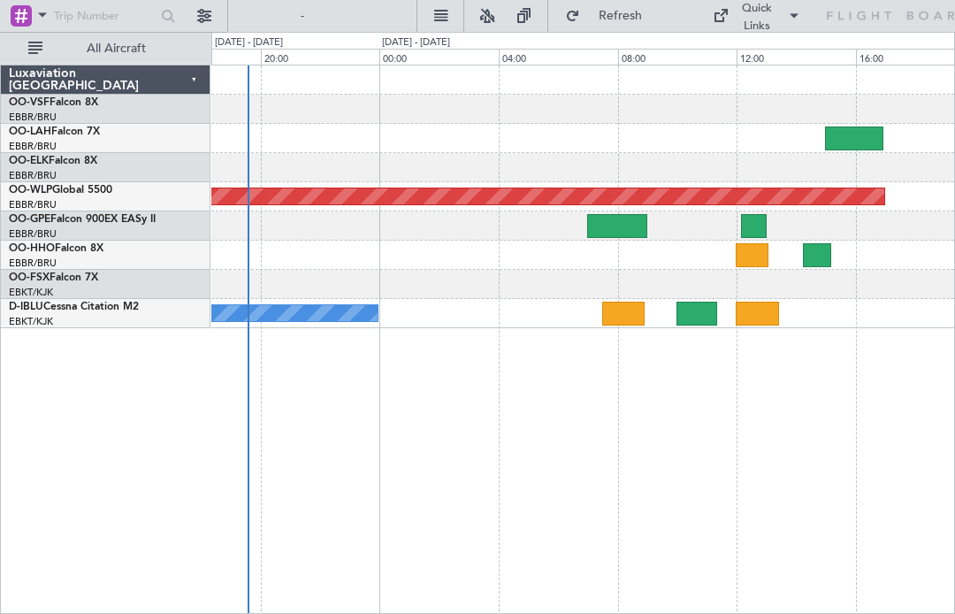
click at [247, 595] on div "Planned Maint [GEOGRAPHIC_DATA] ([GEOGRAPHIC_DATA]) Planned Maint [GEOGRAPHIC_D…" at bounding box center [583, 339] width 744 height 549
